Goal: Task Accomplishment & Management: Use online tool/utility

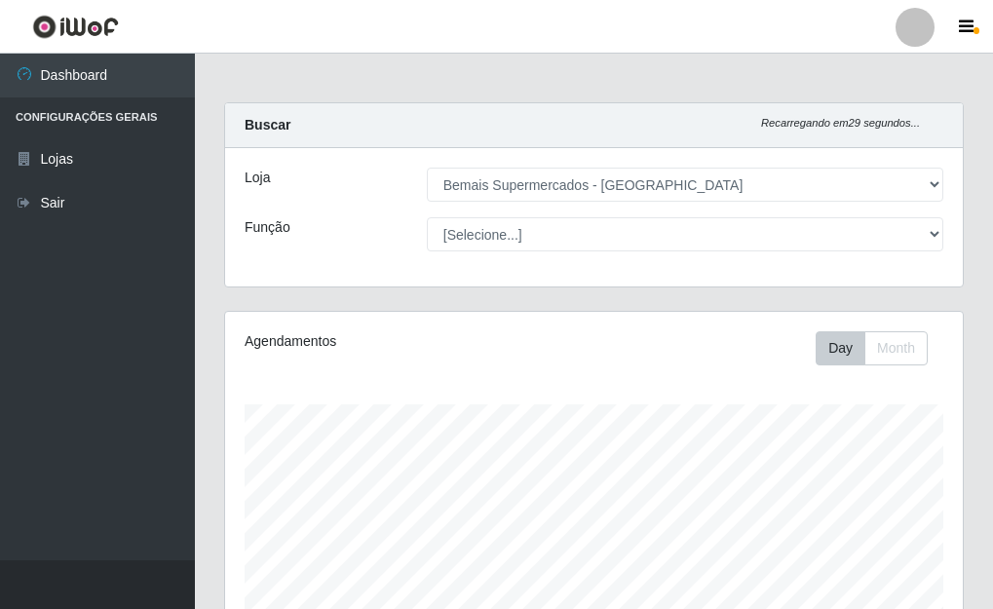
select select "249"
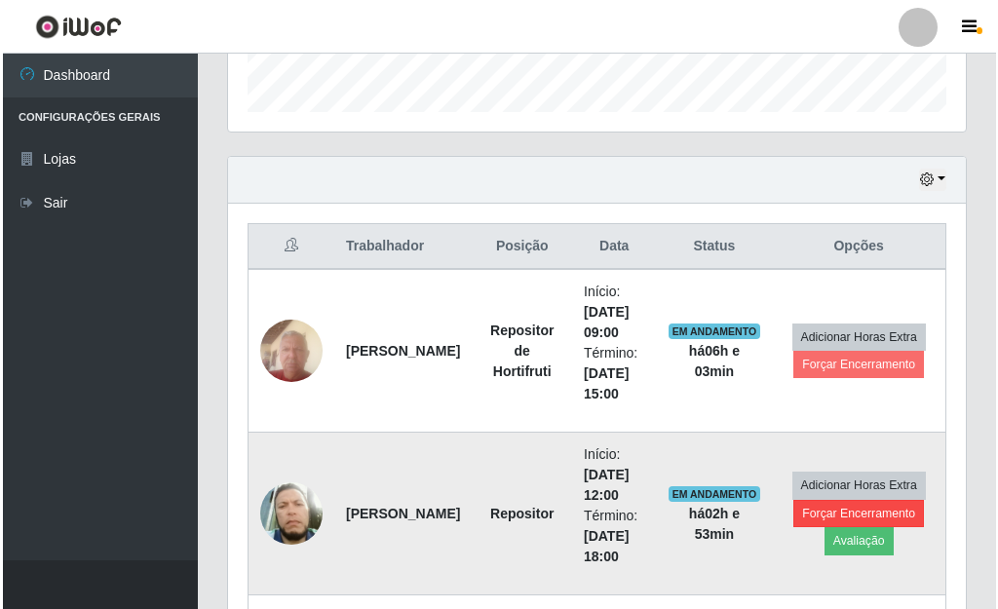
scroll to position [404, 738]
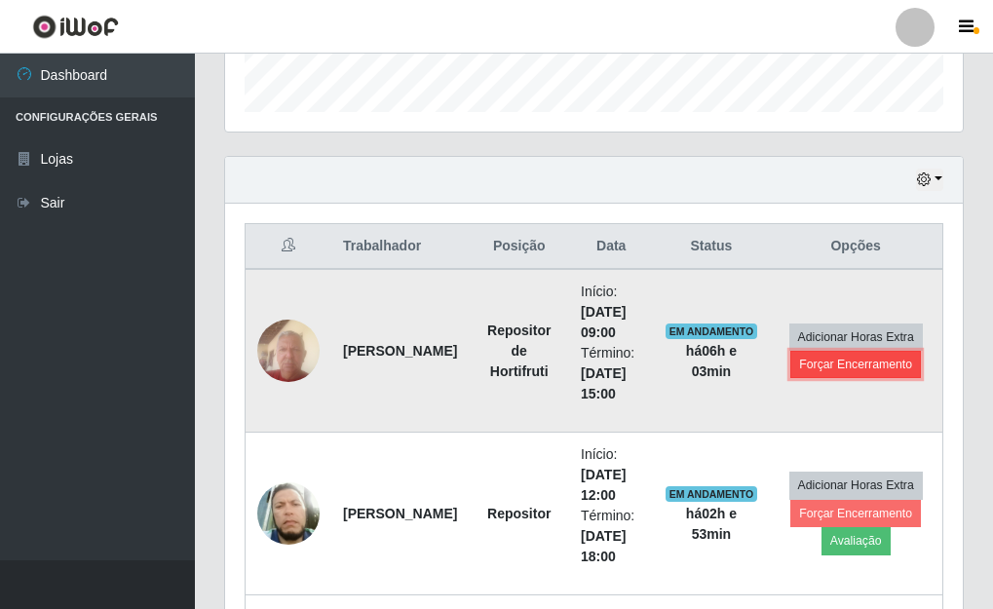
click at [862, 369] on button "Forçar Encerramento" at bounding box center [855, 364] width 131 height 27
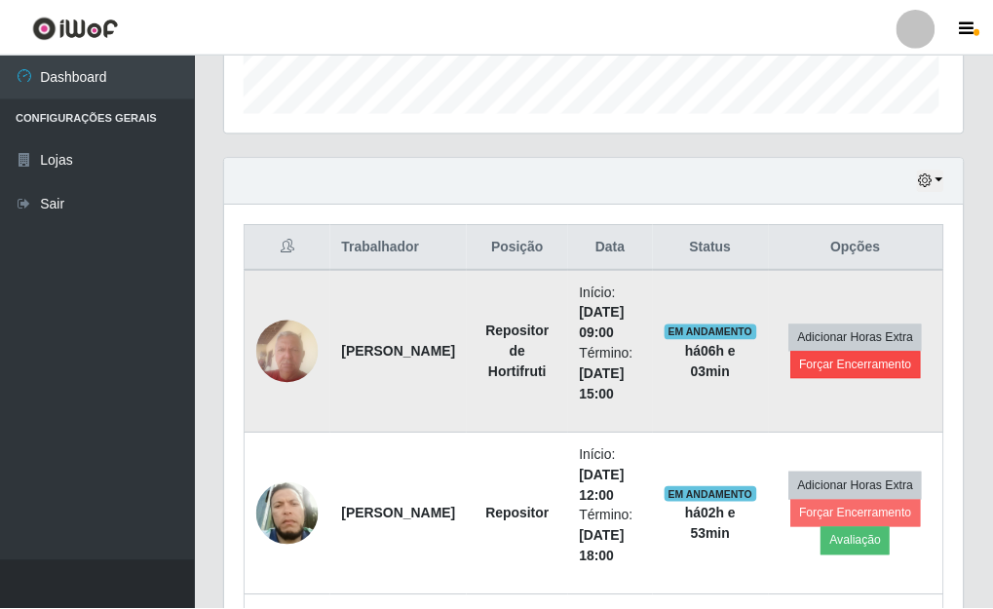
scroll to position [404, 726]
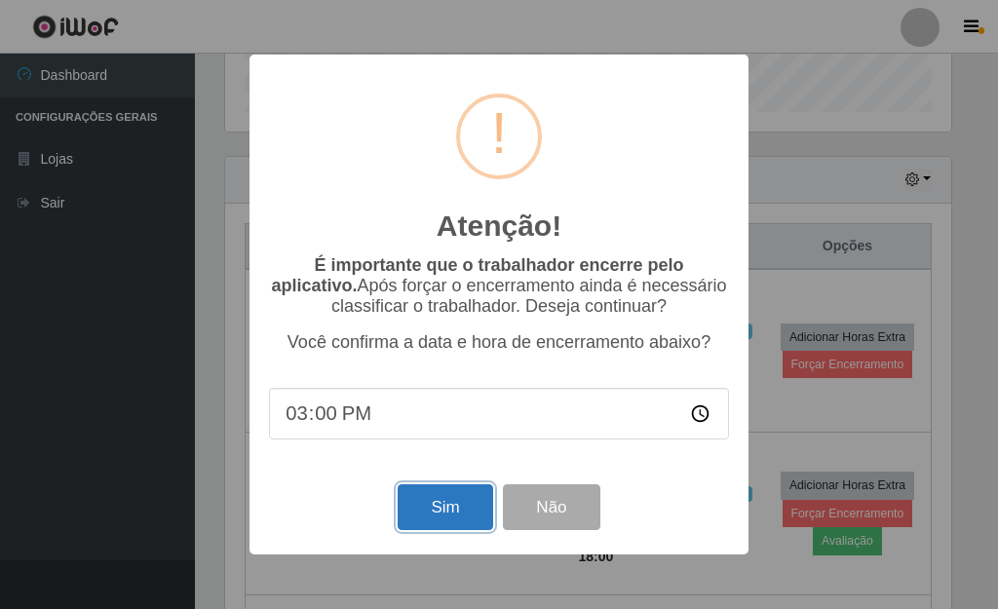
click at [438, 521] on button "Sim" at bounding box center [445, 507] width 95 height 46
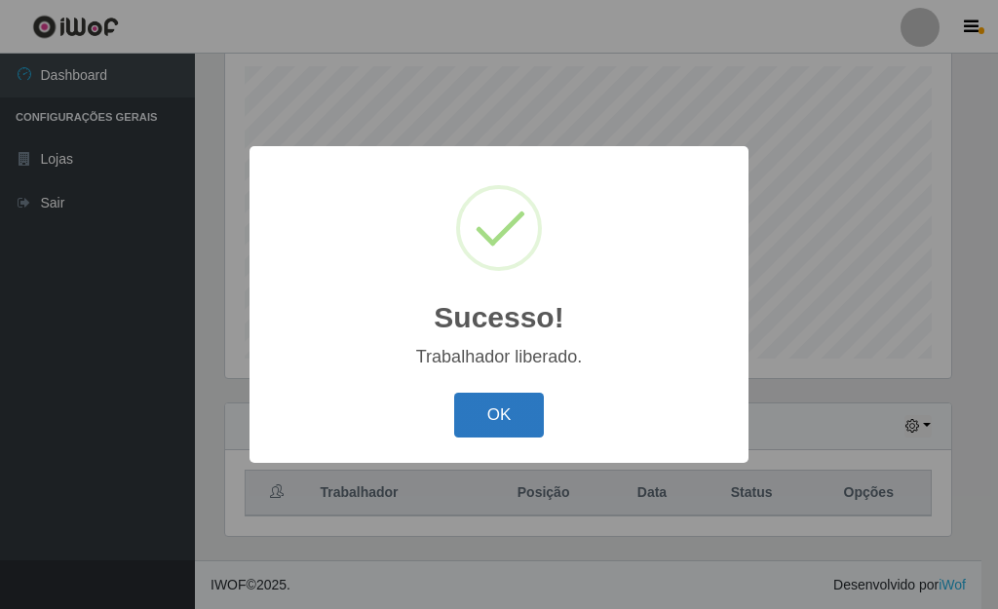
click at [520, 429] on button "OK" at bounding box center [499, 416] width 91 height 46
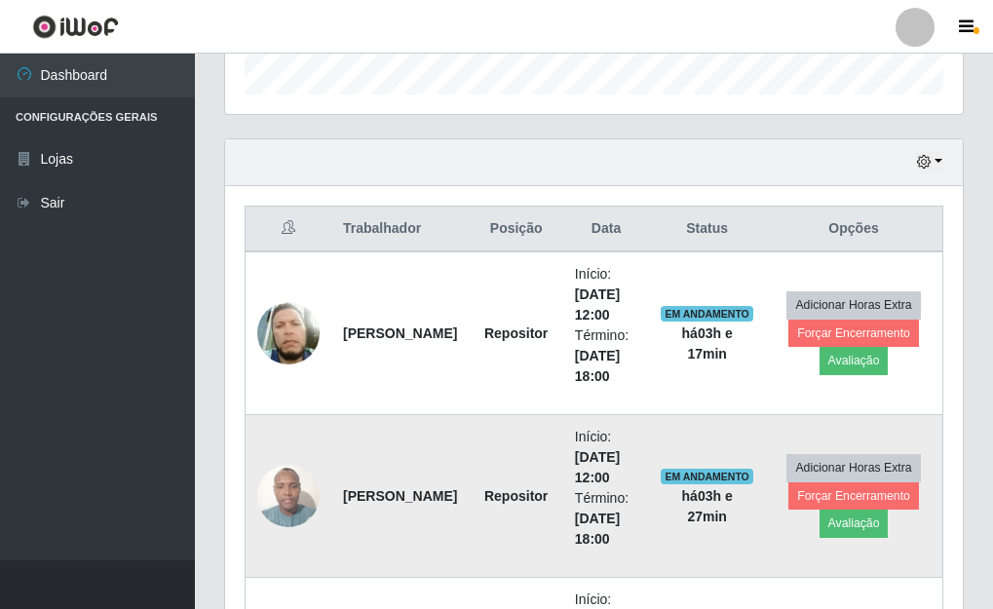
scroll to position [599, 0]
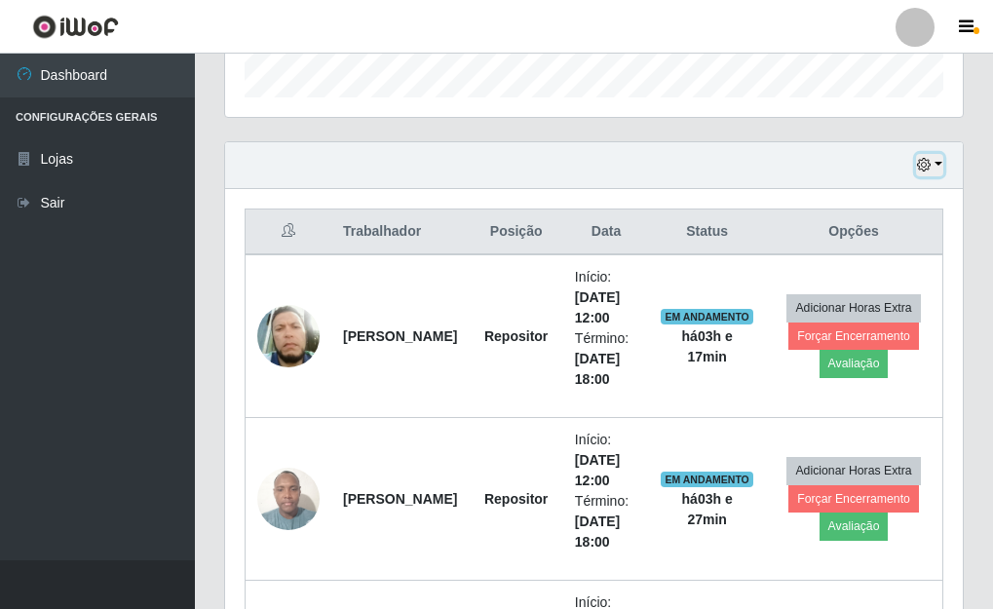
click at [941, 162] on button "button" at bounding box center [929, 165] width 27 height 22
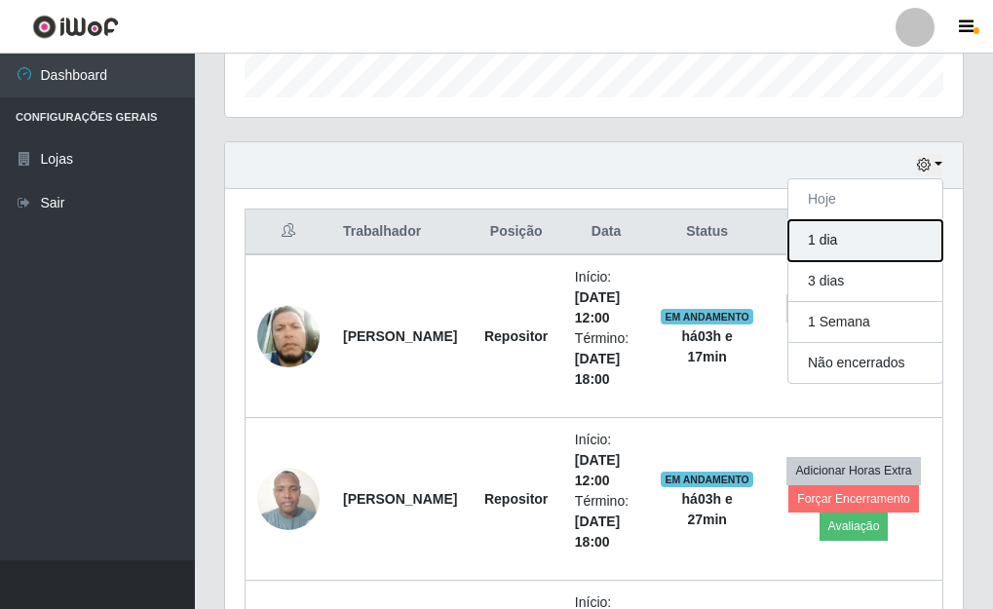
click at [844, 236] on button "1 dia" at bounding box center [865, 240] width 154 height 41
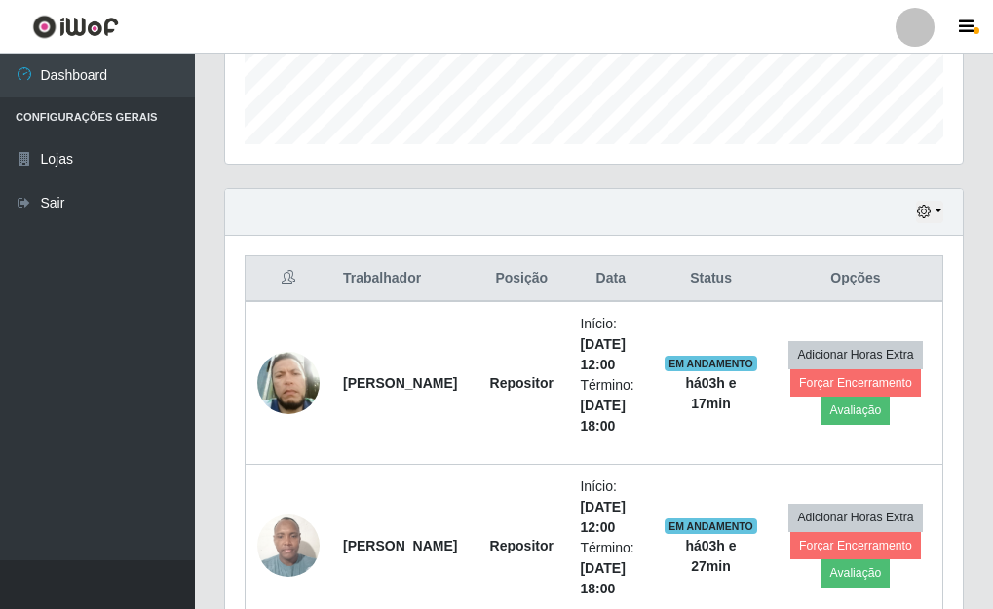
scroll to position [536, 0]
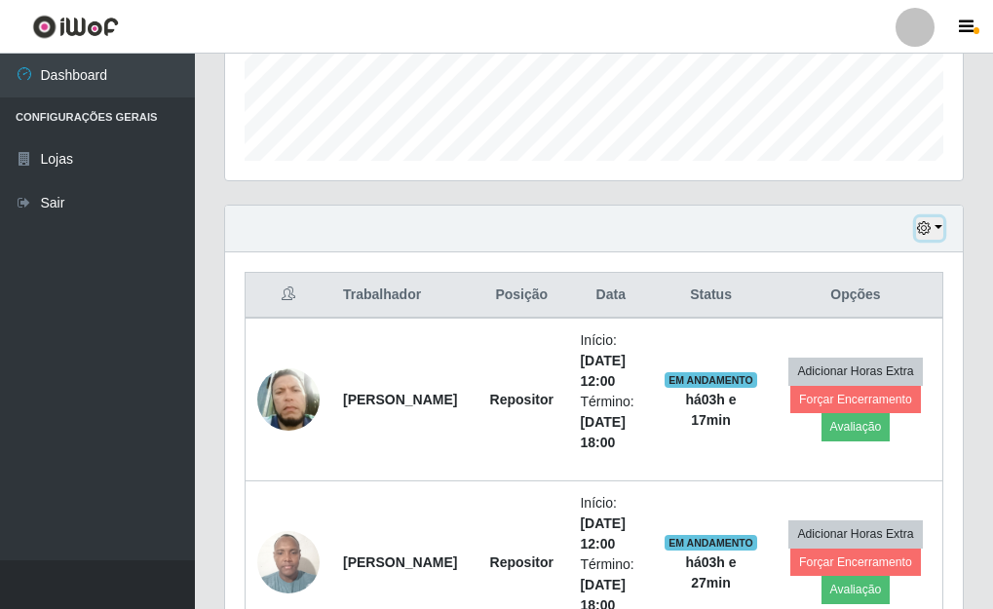
click at [942, 227] on button "button" at bounding box center [929, 228] width 27 height 22
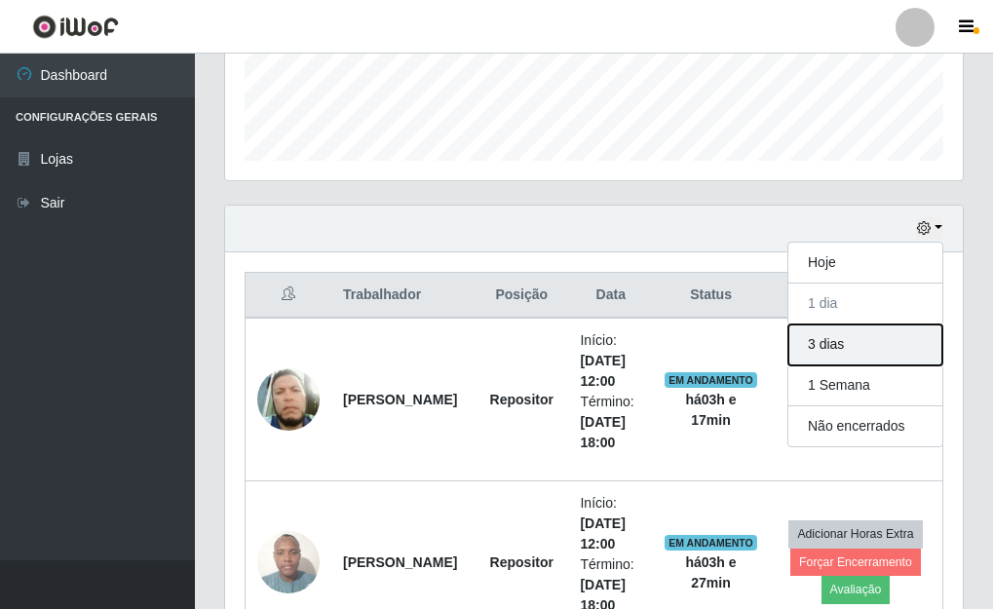
click at [836, 347] on button "3 dias" at bounding box center [865, 345] width 154 height 41
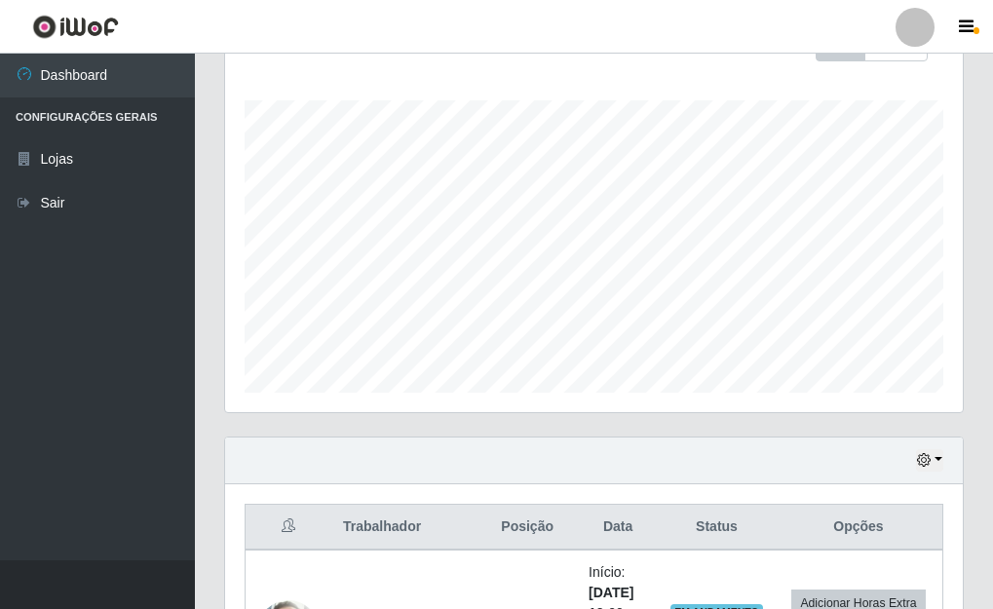
scroll to position [341, 0]
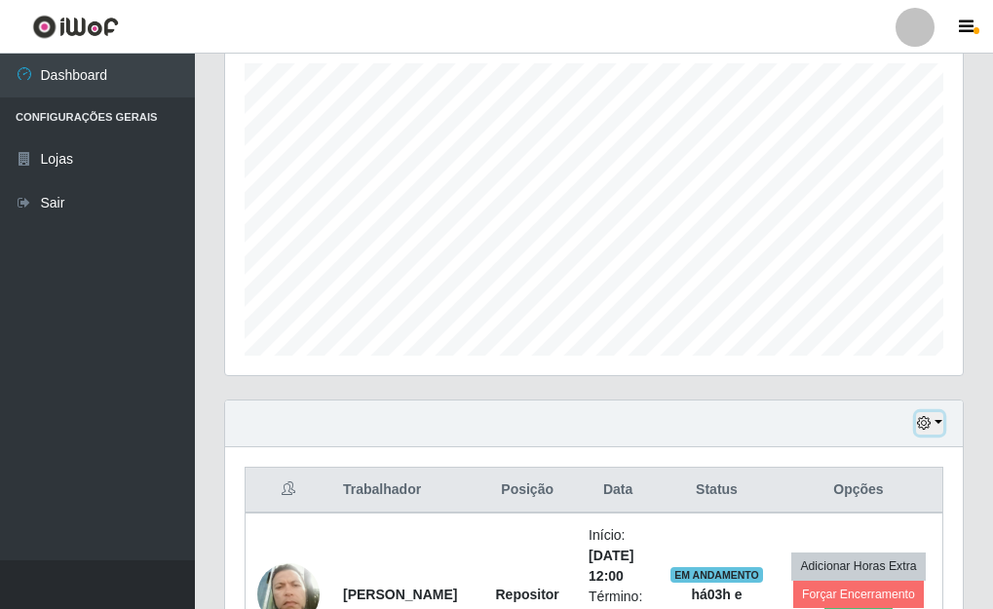
click at [937, 417] on button "button" at bounding box center [929, 423] width 27 height 22
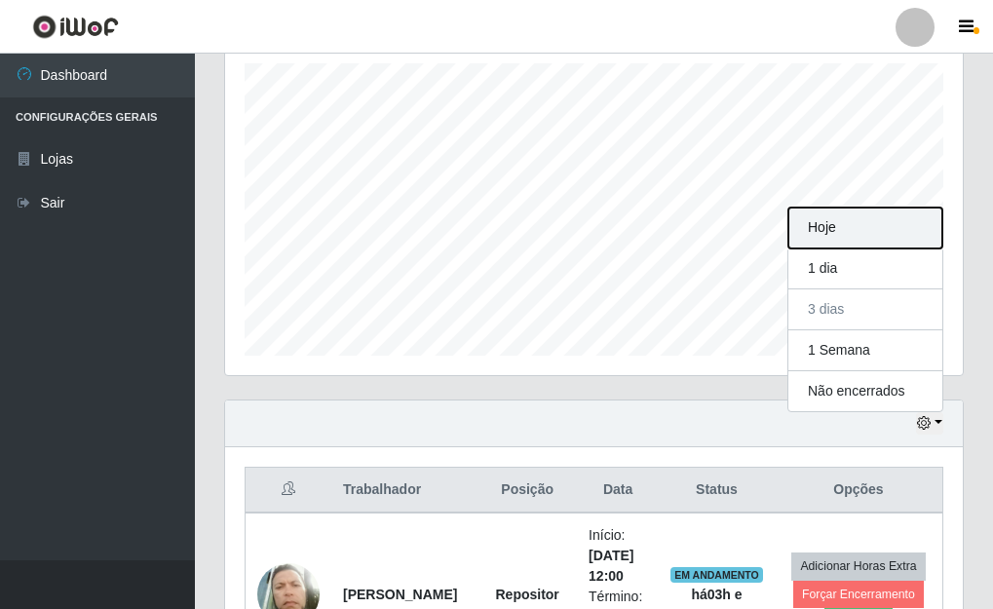
click at [838, 236] on button "Hoje" at bounding box center [865, 228] width 154 height 41
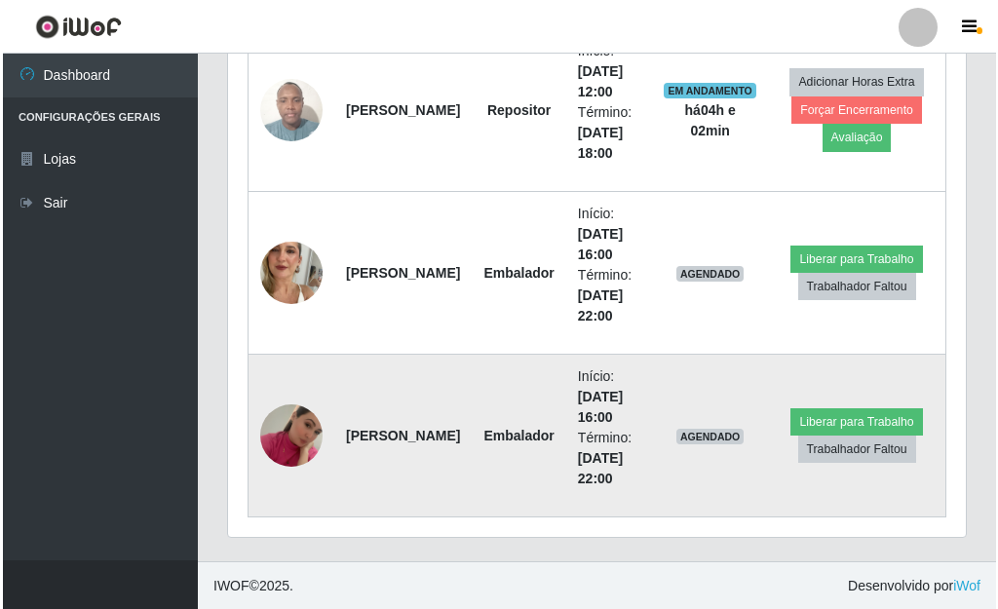
scroll to position [989, 0]
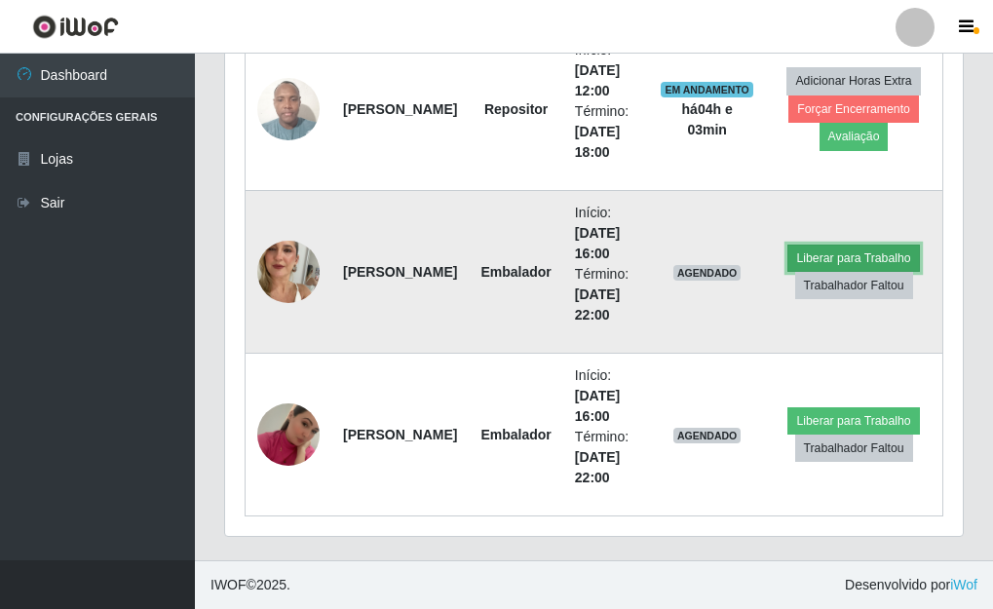
click at [821, 252] on button "Liberar para Trabalho" at bounding box center [854, 258] width 132 height 27
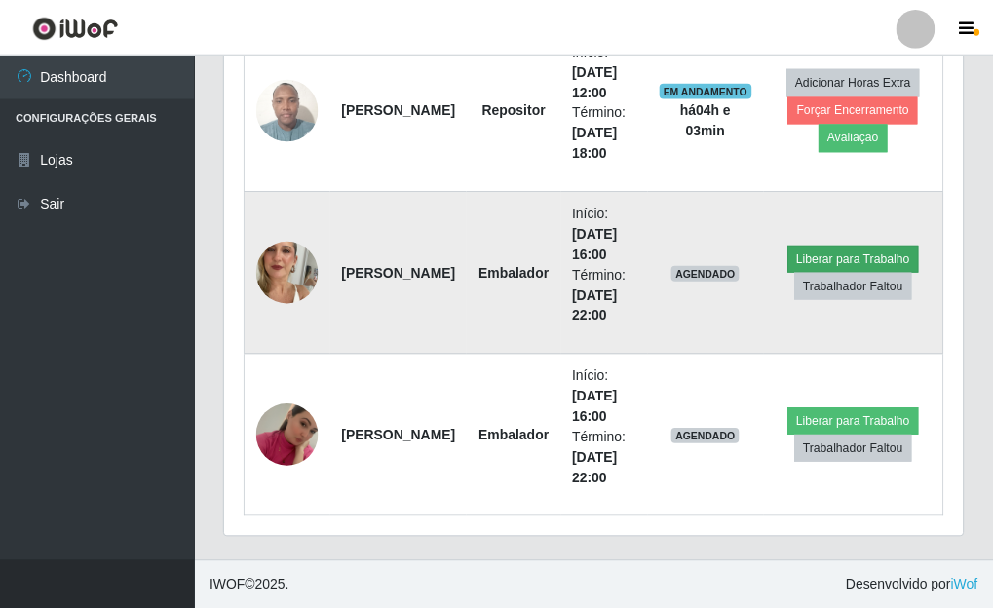
scroll to position [404, 726]
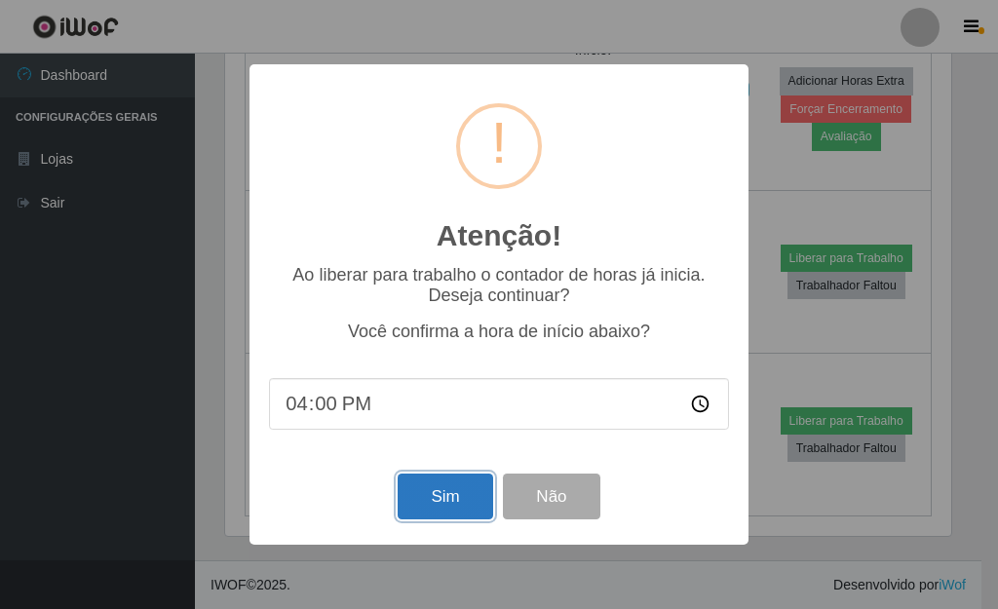
click at [455, 493] on button "Sim" at bounding box center [445, 497] width 95 height 46
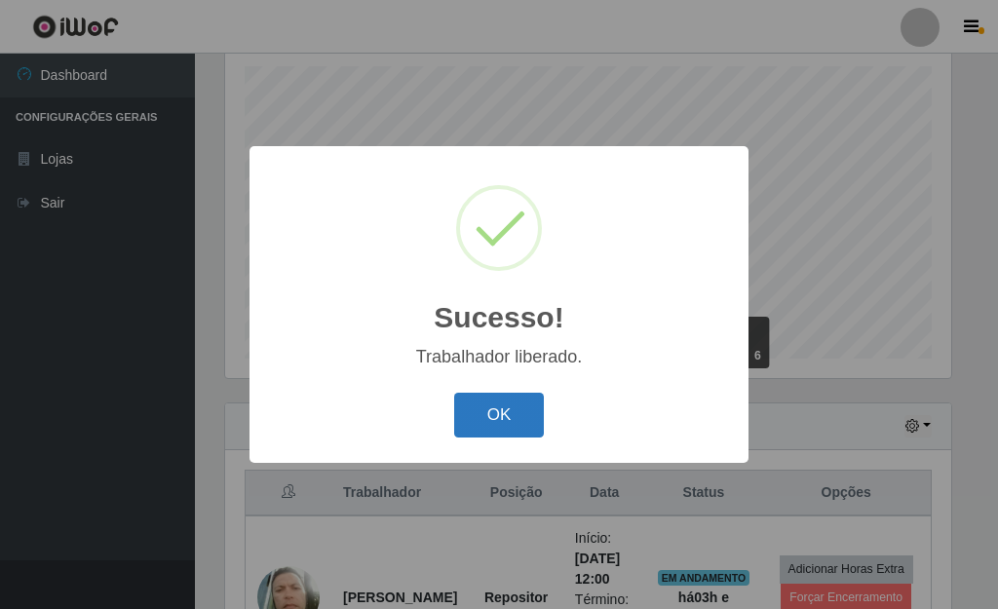
click at [530, 404] on button "OK" at bounding box center [499, 416] width 91 height 46
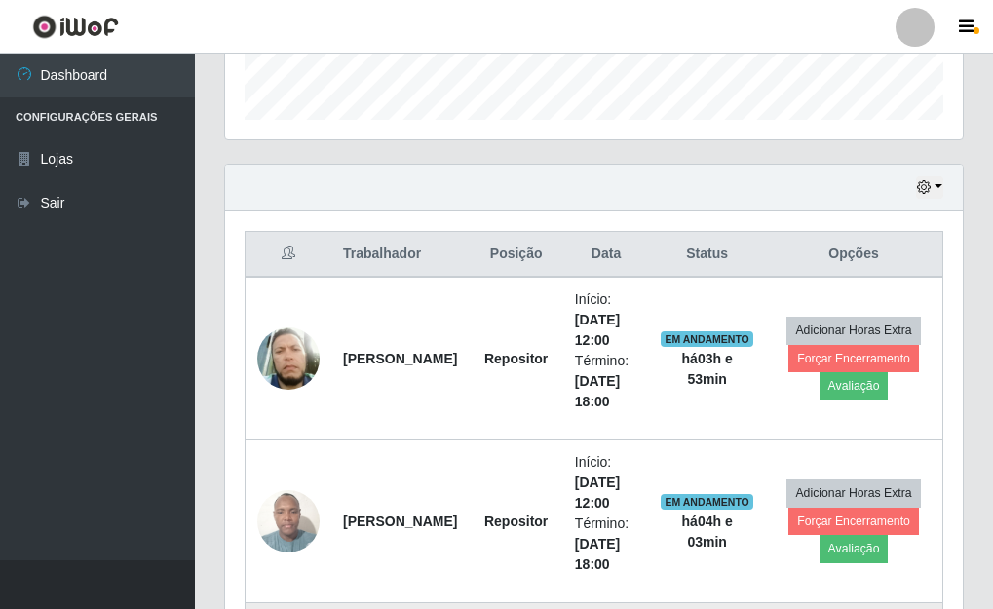
scroll to position [989, 0]
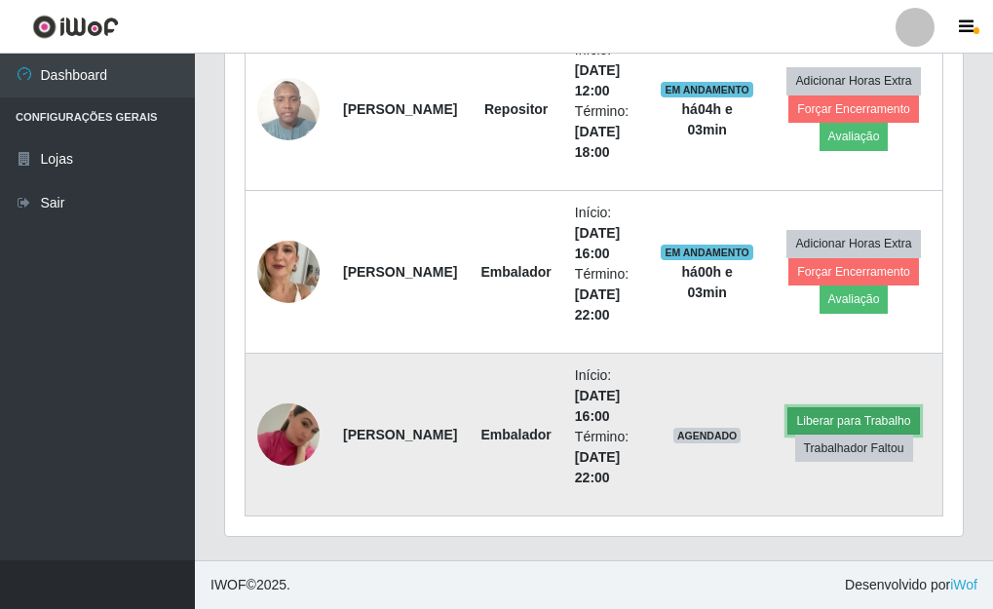
click at [816, 414] on button "Liberar para Trabalho" at bounding box center [854, 420] width 132 height 27
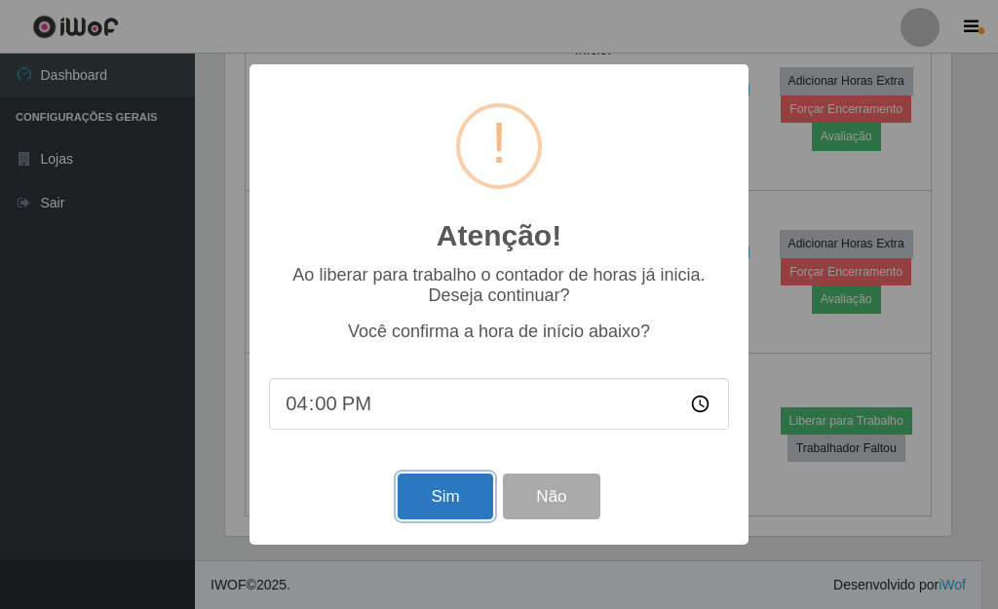
click at [417, 500] on button "Sim" at bounding box center [445, 497] width 95 height 46
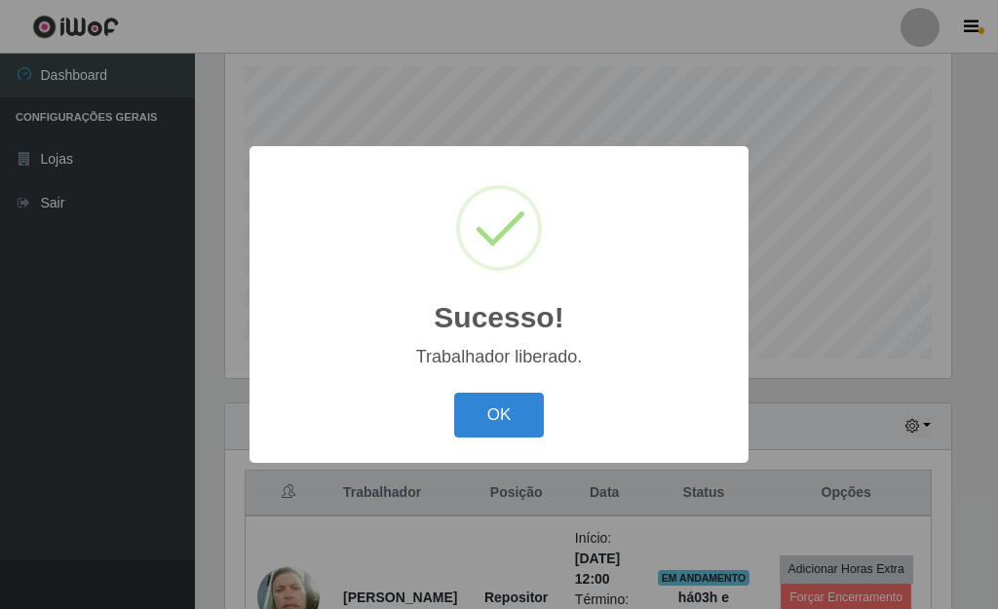
click at [545, 420] on div "OK Cancel" at bounding box center [499, 415] width 460 height 56
click at [472, 398] on button "OK" at bounding box center [499, 416] width 91 height 46
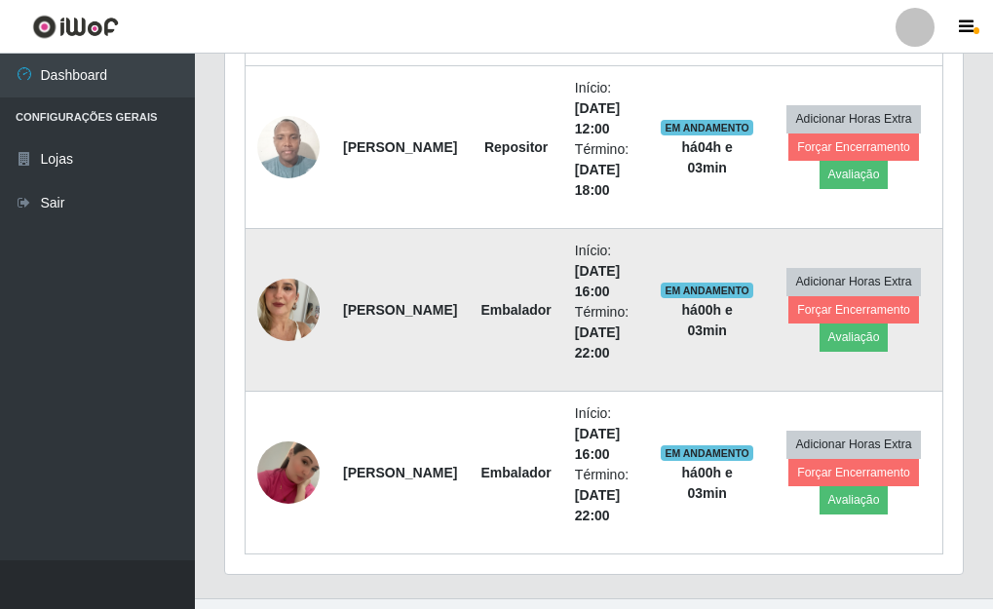
scroll to position [989, 0]
